Goal: Information Seeking & Learning: Learn about a topic

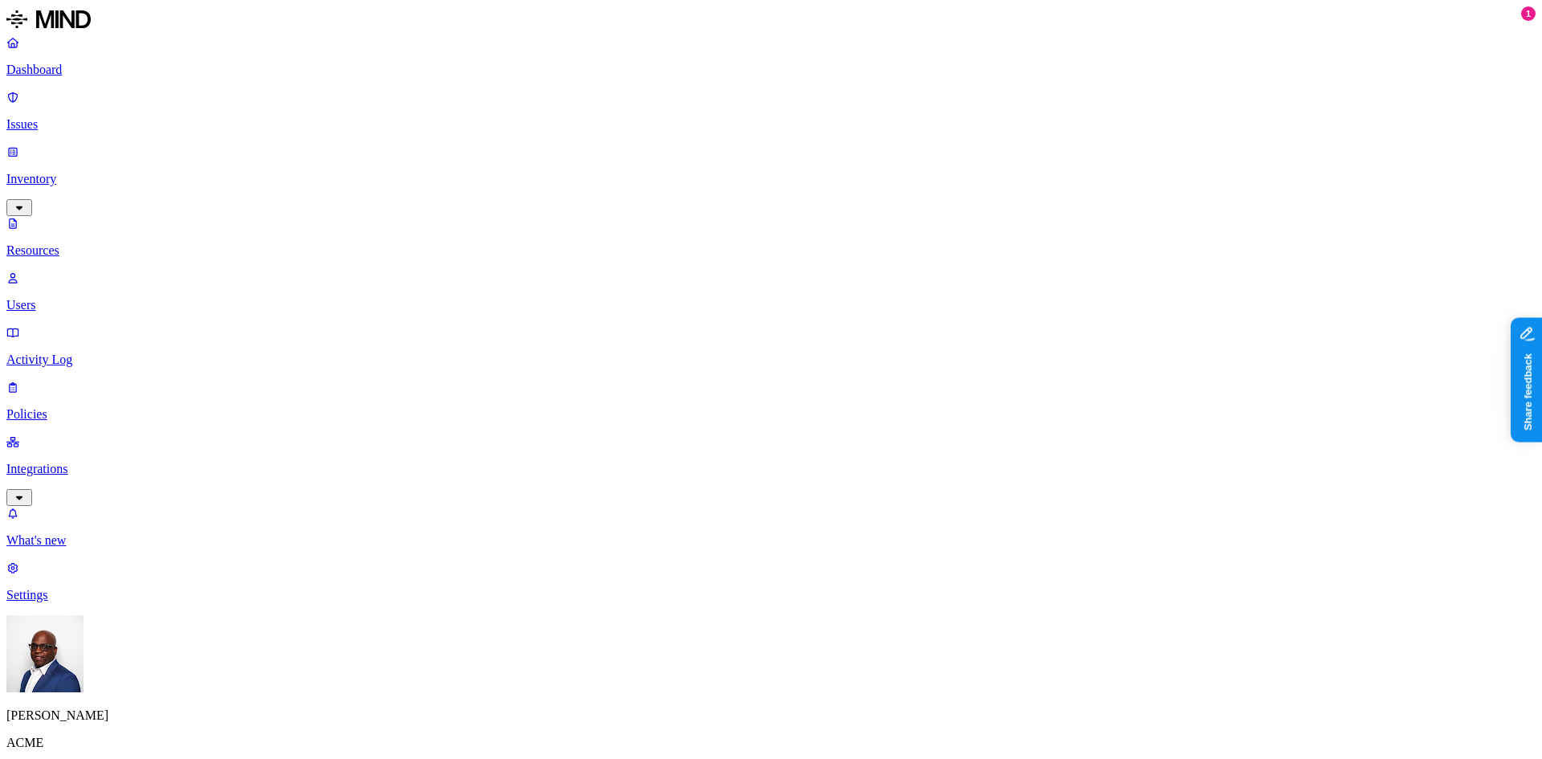
scroll to position [60, 0]
click at [57, 64] on p "Dashboard" at bounding box center [771, 70] width 1530 height 14
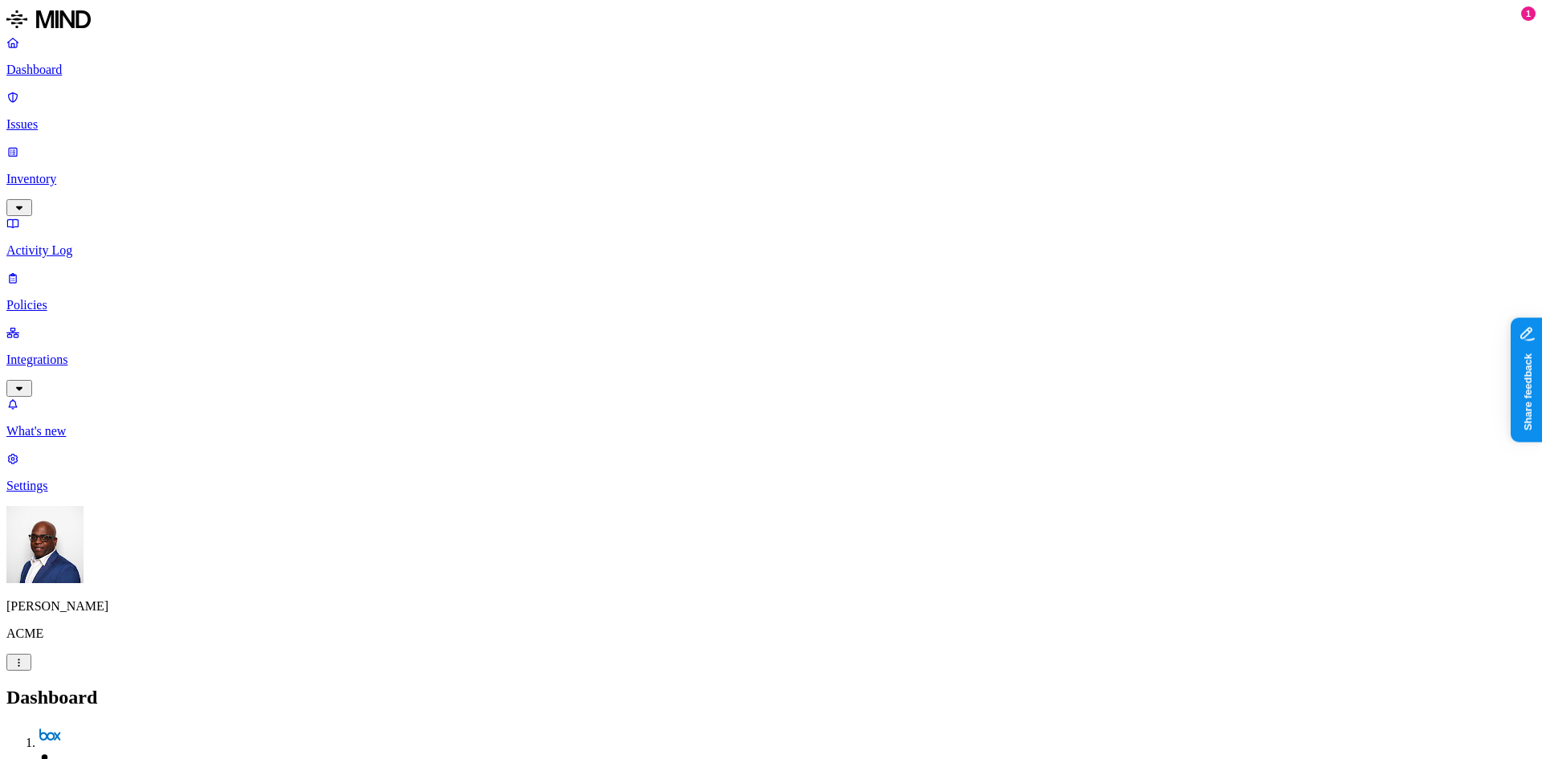
click at [95, 117] on p "Issues" at bounding box center [771, 124] width 1530 height 14
click at [94, 730] on span "Exposure" at bounding box center [71, 736] width 45 height 12
click at [87, 69] on p "Dashboard" at bounding box center [771, 70] width 1530 height 14
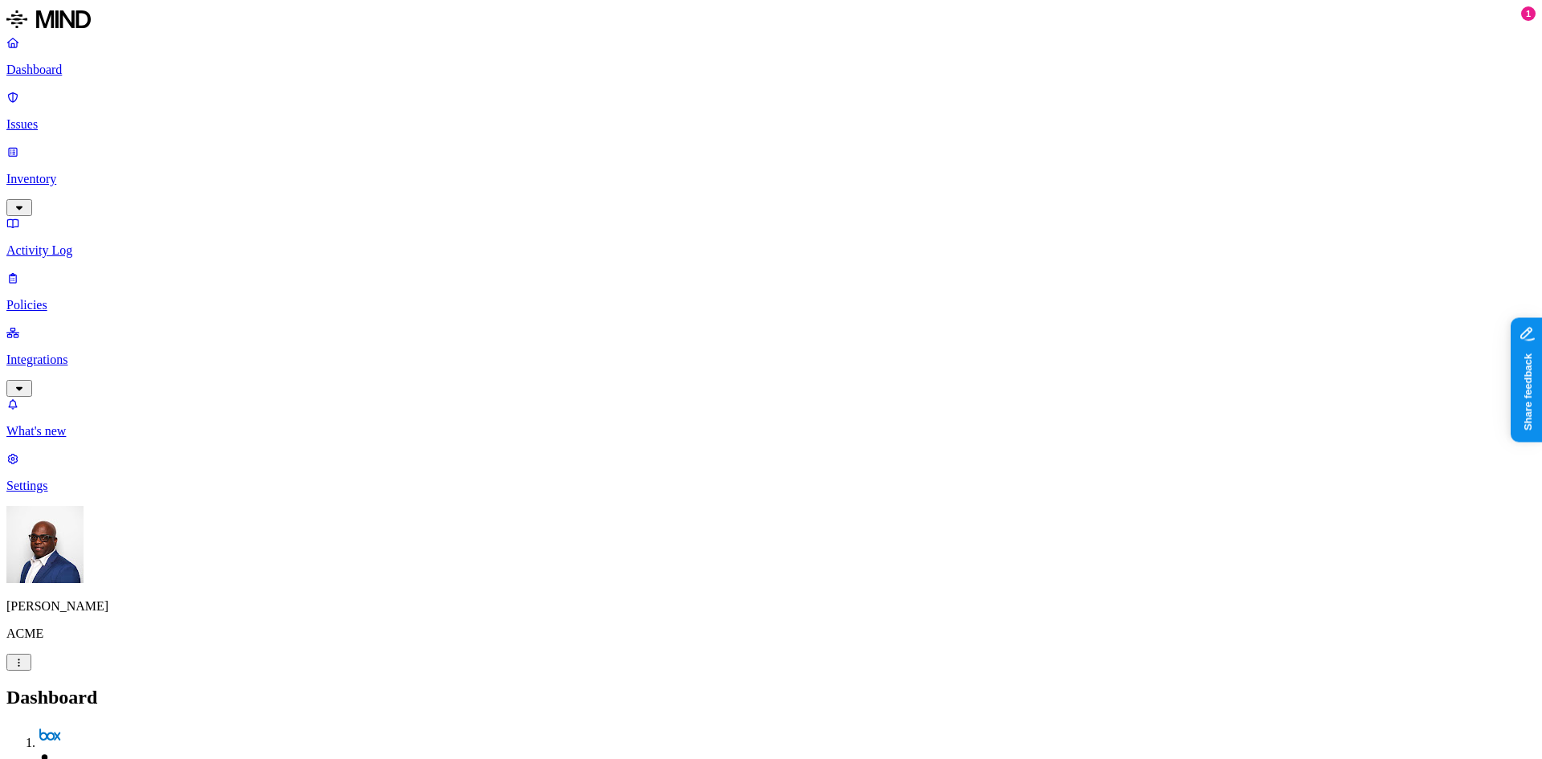
click at [67, 493] on p "Settings" at bounding box center [771, 486] width 1530 height 14
click at [92, 67] on p "Dashboard" at bounding box center [771, 70] width 1530 height 14
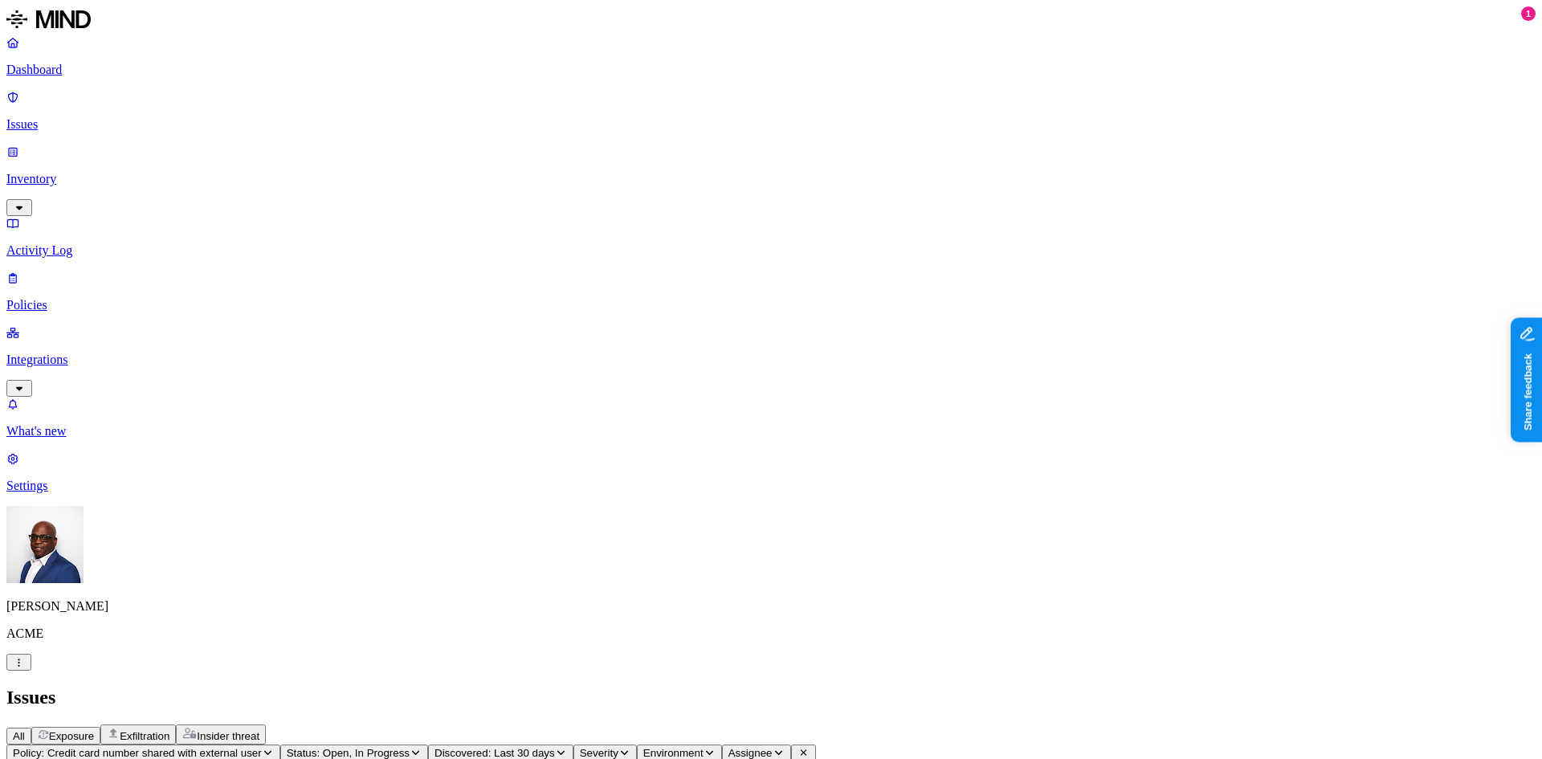
click at [94, 730] on span "Exposure" at bounding box center [71, 736] width 45 height 12
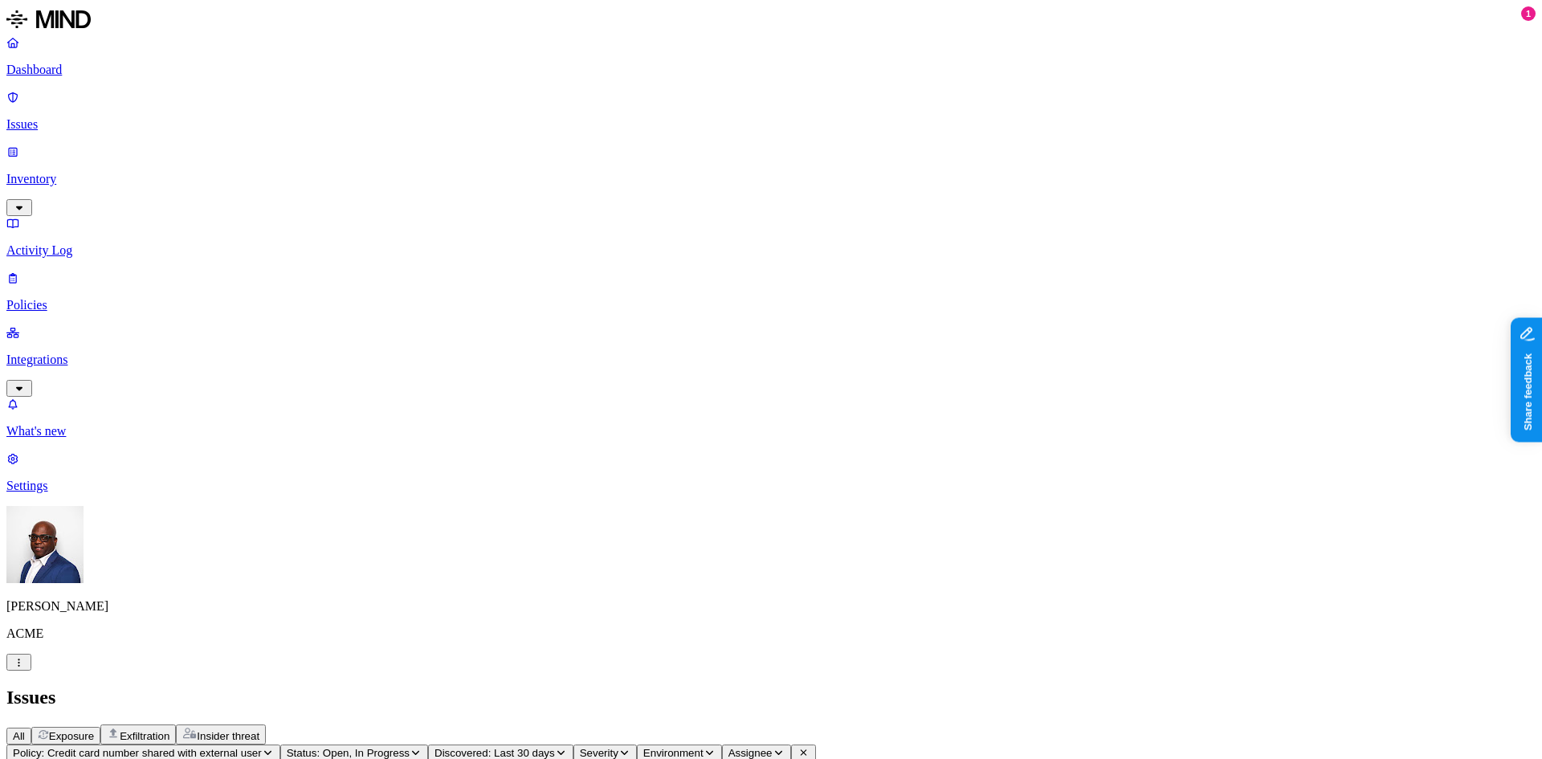
click at [63, 117] on p "Issues" at bounding box center [771, 124] width 1530 height 14
click at [170, 730] on span "Exfiltration" at bounding box center [145, 736] width 50 height 12
click at [259, 730] on span "Insider threat" at bounding box center [228, 736] width 63 height 12
click at [61, 298] on p "Policies" at bounding box center [771, 305] width 1530 height 14
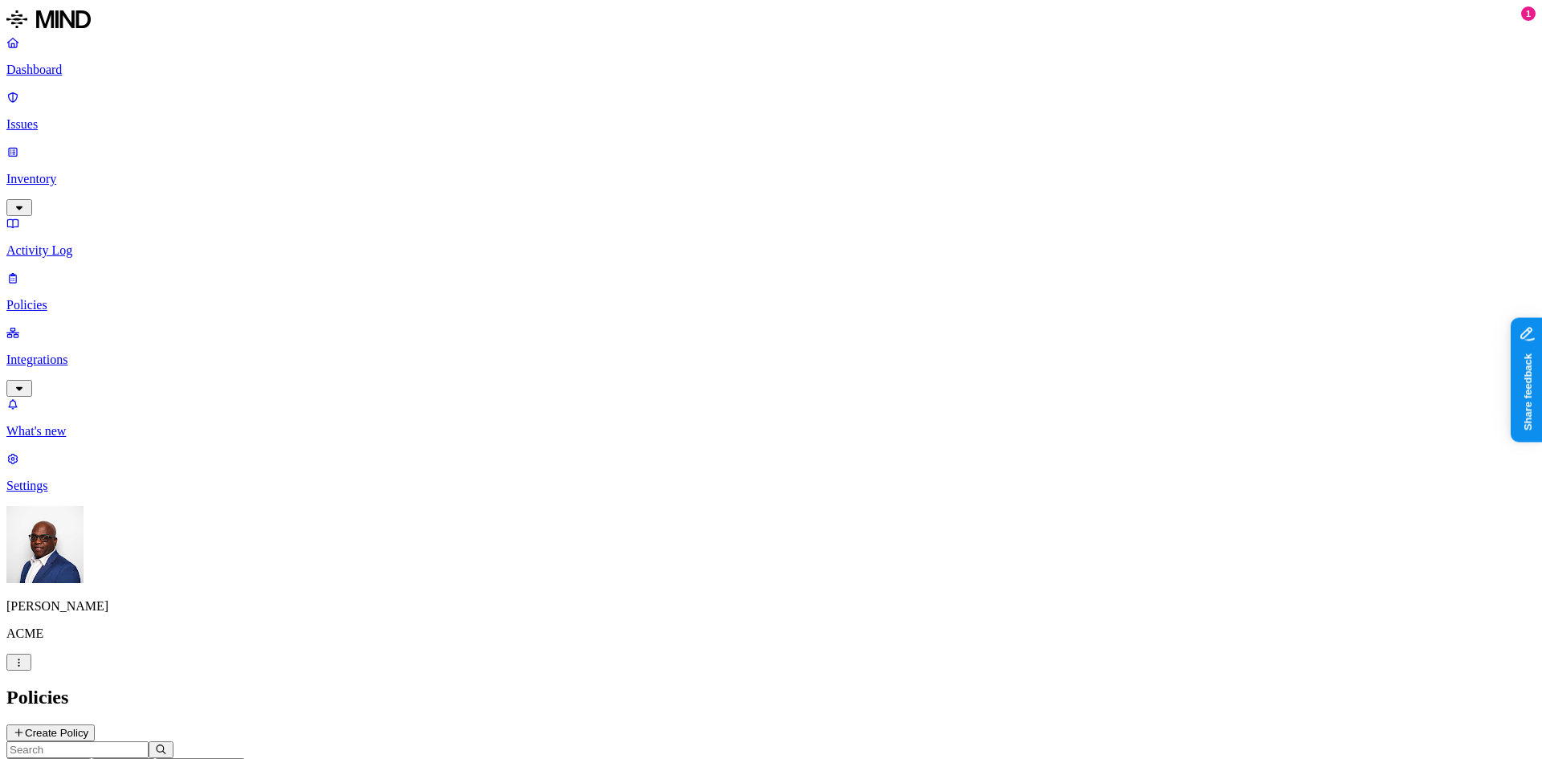
click at [85, 758] on icon "button" at bounding box center [79, 767] width 12 height 10
click at [379, 109] on span "Cloud" at bounding box center [372, 116] width 31 height 14
click at [693, 687] on header "Policies Create Policy" at bounding box center [771, 714] width 1530 height 55
click at [125, 758] on button "Environment: Cloud" at bounding box center [65, 766] width 119 height 17
click at [357, 135] on button "button" at bounding box center [363, 137] width 13 height 5
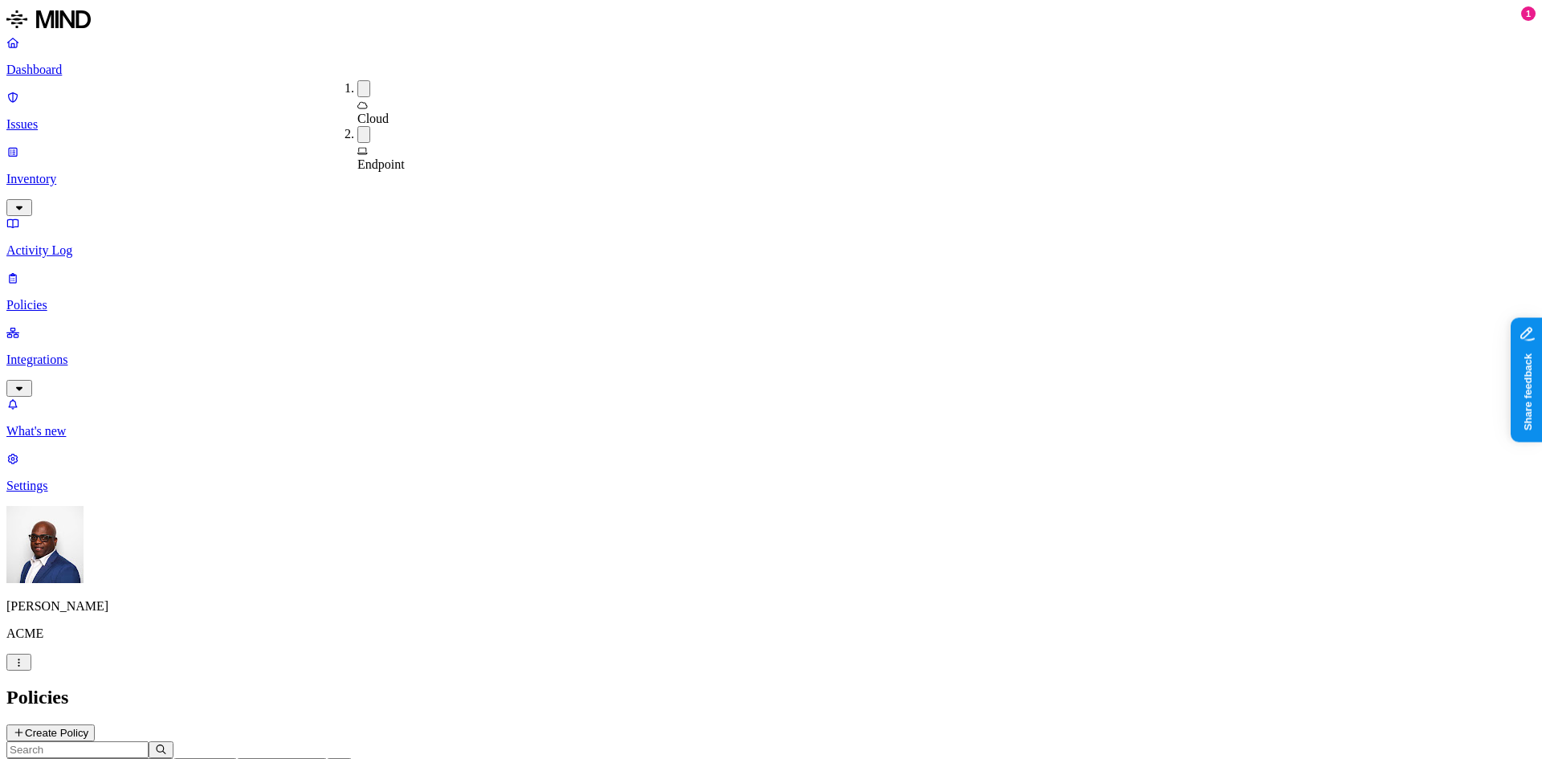
click at [357, 80] on div "Cloud" at bounding box center [357, 103] width 0 height 46
click at [758, 687] on header "Policies Create Policy" at bounding box center [771, 714] width 1530 height 55
